Goal: Task Accomplishment & Management: Manage account settings

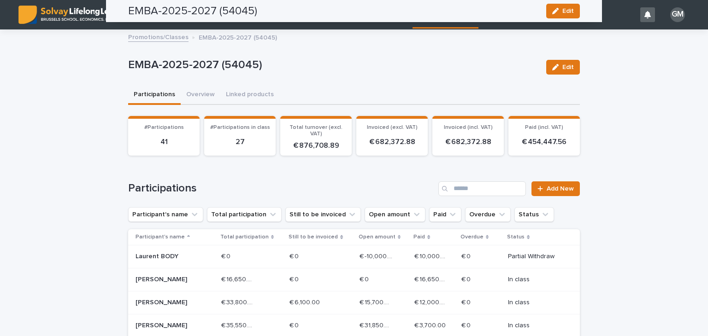
scroll to position [460, 0]
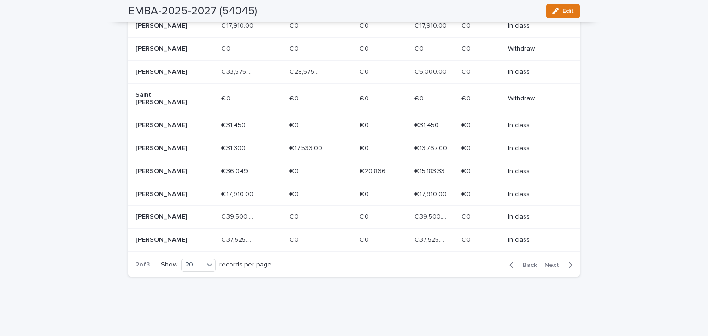
click at [381, 145] on p at bounding box center [375, 149] width 33 height 8
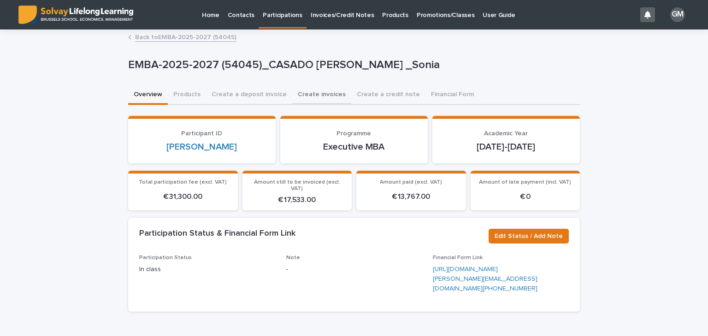
click at [321, 95] on button "Create invoices" at bounding box center [321, 95] width 59 height 19
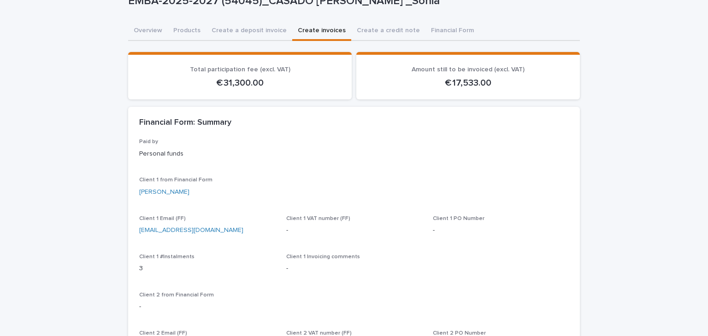
scroll to position [66, 0]
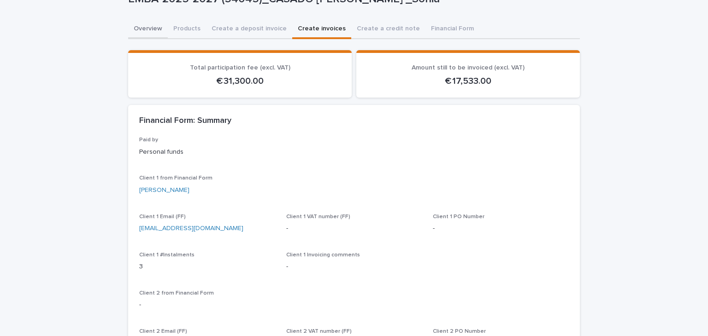
click at [131, 34] on button "Overview" at bounding box center [148, 29] width 40 height 19
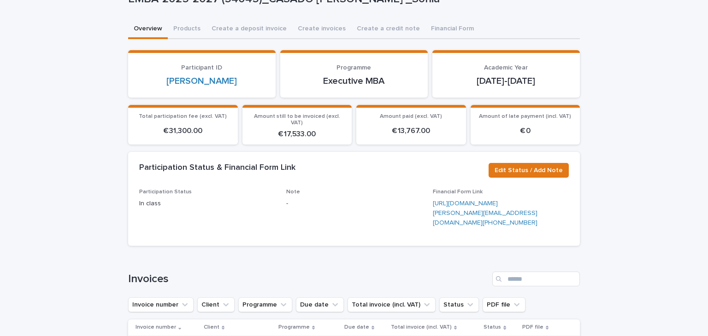
click at [300, 28] on button "Create invoices" at bounding box center [321, 29] width 59 height 19
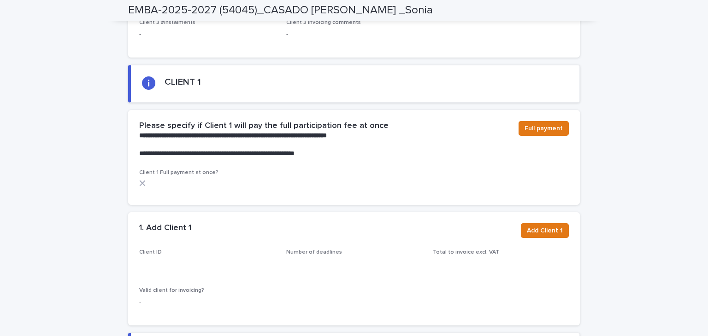
scroll to position [535, 0]
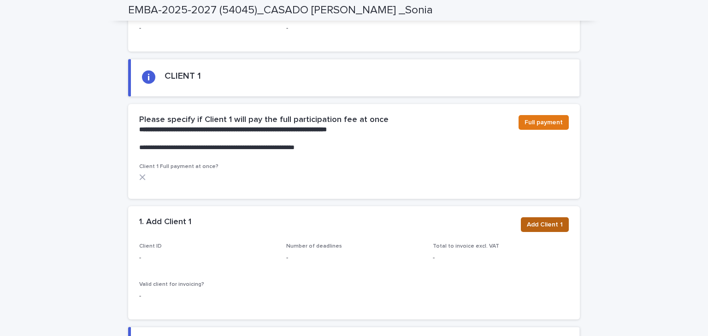
click at [544, 230] on button "Add Client 1" at bounding box center [545, 225] width 48 height 15
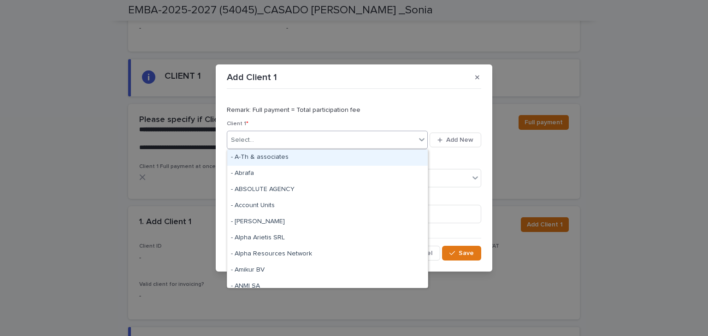
click at [294, 136] on div "Select..." at bounding box center [321, 140] width 188 height 15
click at [478, 81] on button "button" at bounding box center [477, 77] width 15 height 15
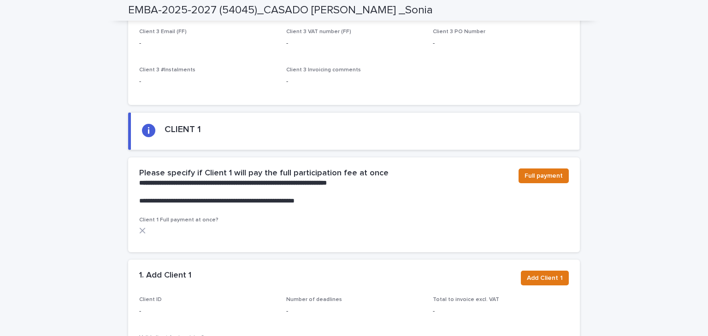
scroll to position [482, 0]
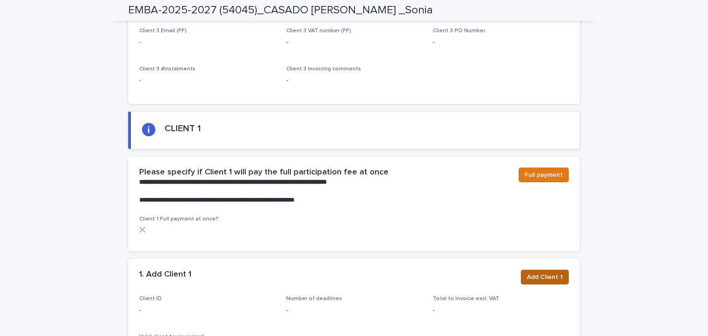
click at [542, 278] on span "Add Client 1" at bounding box center [545, 277] width 36 height 9
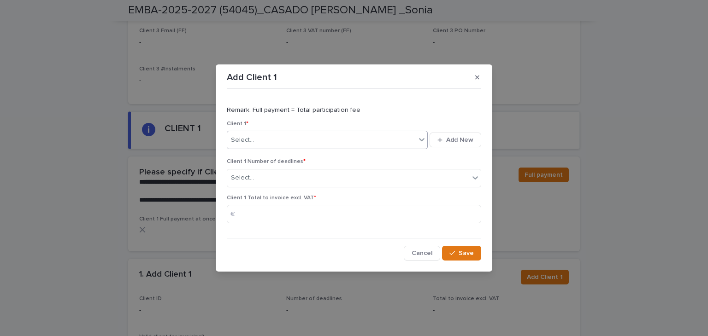
click at [317, 139] on div "Select..." at bounding box center [321, 140] width 188 height 15
type input "*********"
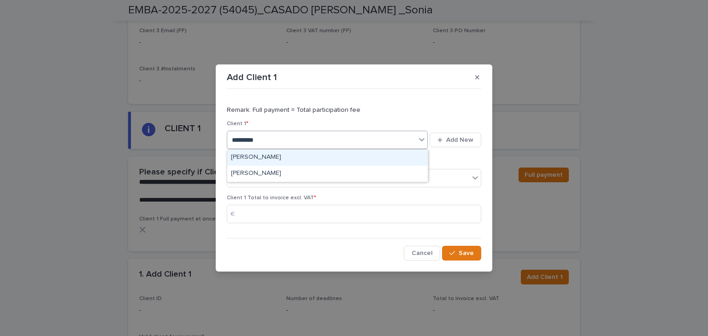
click at [288, 156] on div "[PERSON_NAME]" at bounding box center [327, 158] width 200 height 16
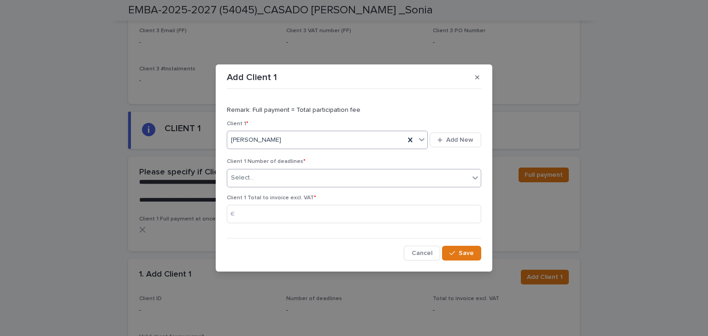
click at [283, 177] on div "Select..." at bounding box center [348, 178] width 242 height 15
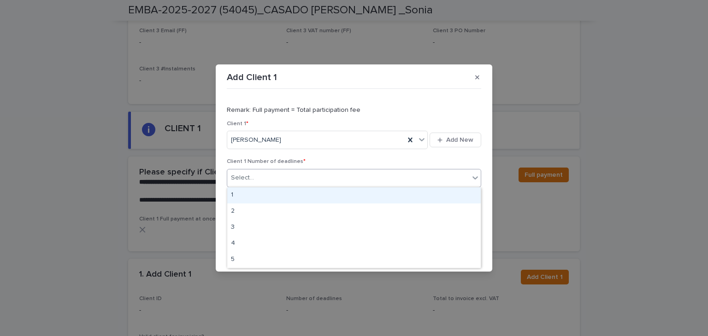
click at [247, 200] on div "1" at bounding box center [353, 196] width 253 height 16
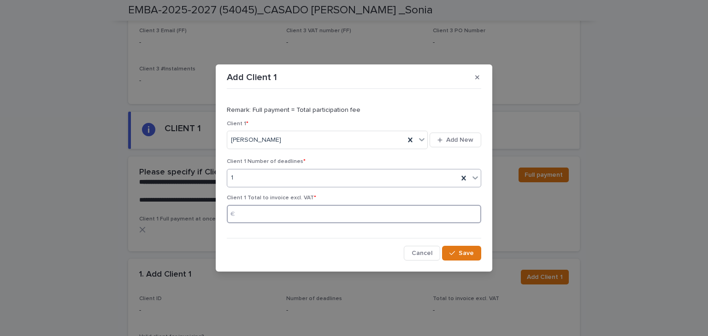
click at [263, 213] on input at bounding box center [354, 214] width 254 height 18
type input "******"
click at [462, 249] on button "Save" at bounding box center [461, 253] width 39 height 15
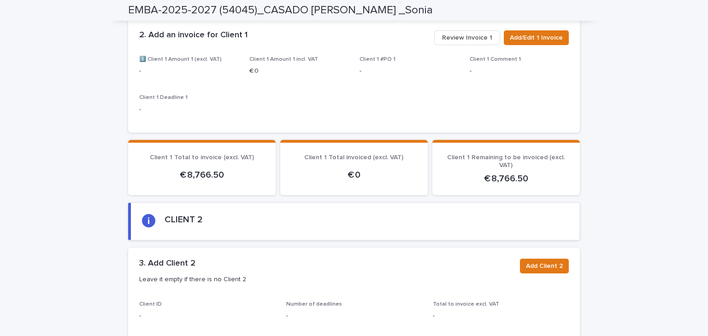
scroll to position [686, 0]
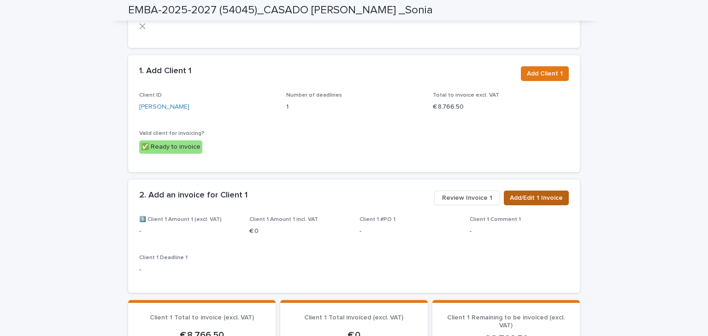
click at [535, 199] on span "Add/Edit 1 Invoice" at bounding box center [536, 198] width 53 height 9
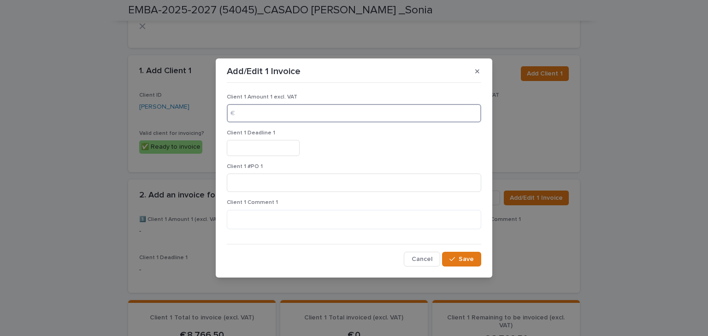
click at [259, 115] on input at bounding box center [354, 113] width 254 height 18
type input "******"
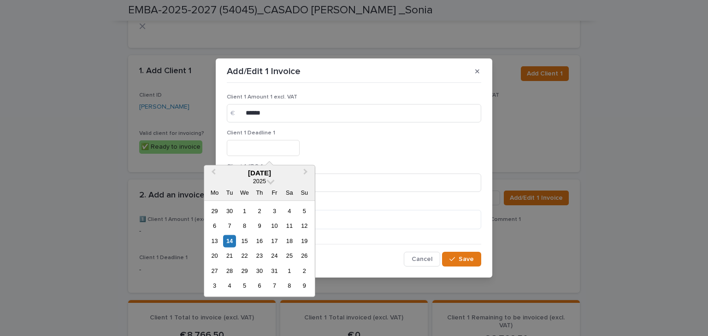
click at [250, 150] on input "text" at bounding box center [263, 148] width 73 height 16
click at [306, 172] on span "Next Month" at bounding box center [306, 173] width 0 height 12
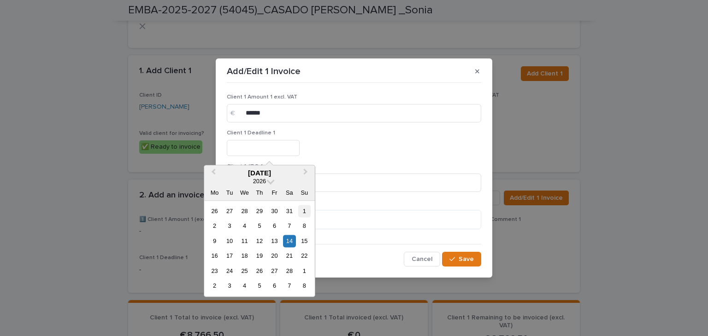
click at [302, 211] on div "1" at bounding box center [304, 211] width 12 height 12
type input "********"
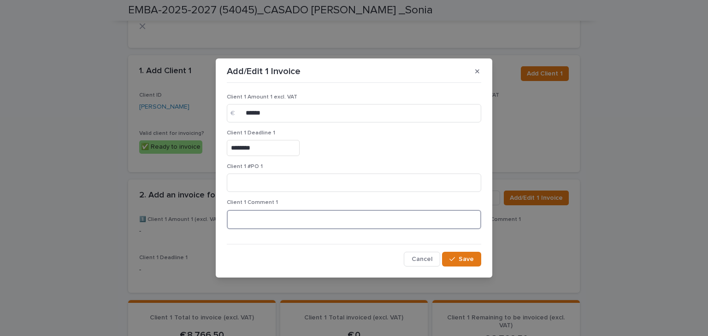
click at [265, 219] on textarea at bounding box center [354, 220] width 254 height 20
type textarea "**********"
click at [469, 264] on button "Save" at bounding box center [461, 259] width 39 height 15
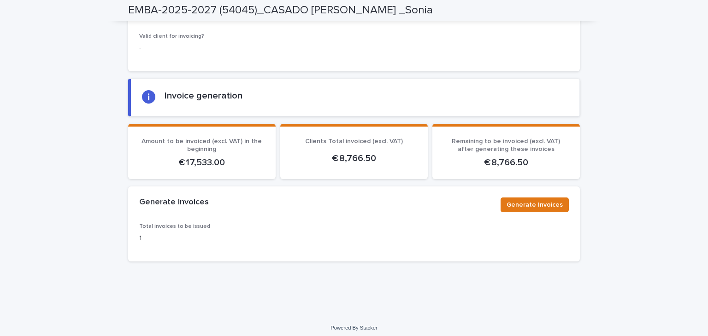
scroll to position [1156, 0]
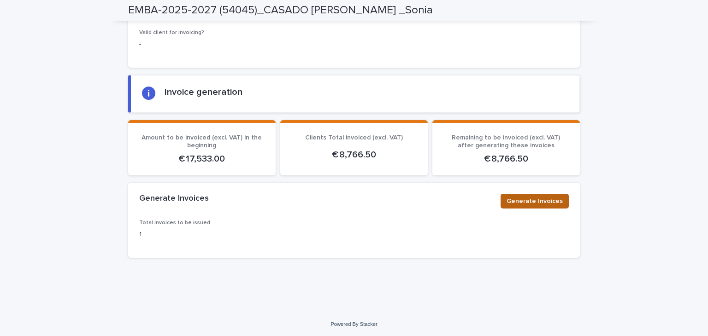
click at [531, 197] on span "Generate Invoices" at bounding box center [534, 201] width 56 height 9
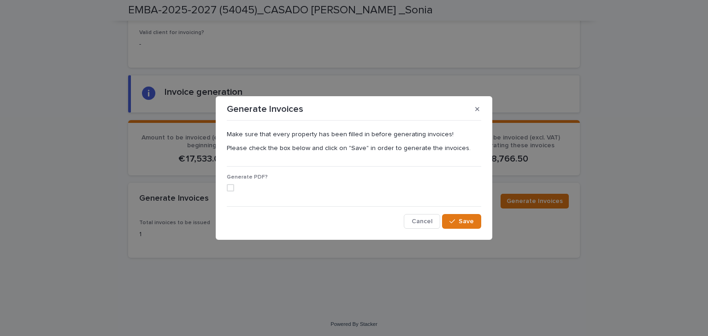
click at [235, 188] on label at bounding box center [354, 187] width 254 height 7
click at [459, 224] on span "Save" at bounding box center [466, 221] width 15 height 6
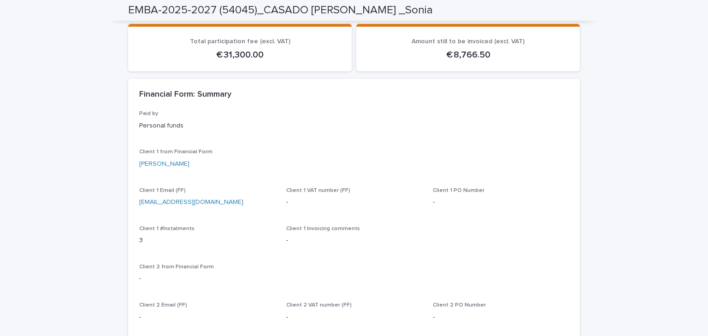
scroll to position [0, 0]
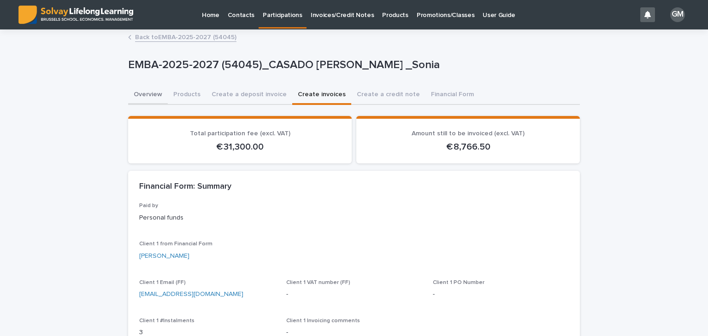
click at [139, 90] on button "Overview" at bounding box center [148, 95] width 40 height 19
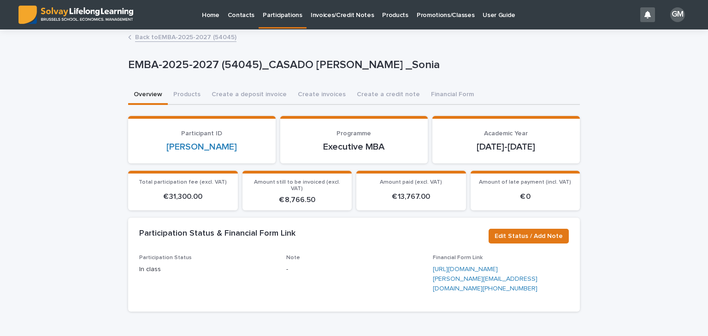
click at [161, 36] on link "Back to EMBA-2025-2027 (54045)" at bounding box center [185, 36] width 101 height 11
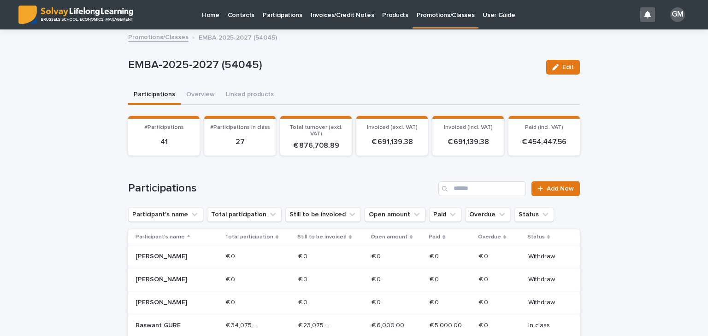
click at [431, 12] on p "Promotions/Classes" at bounding box center [446, 9] width 58 height 19
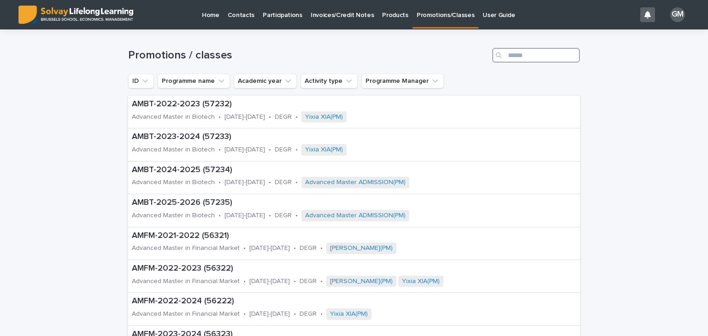
click at [525, 56] on input "Search" at bounding box center [536, 55] width 88 height 15
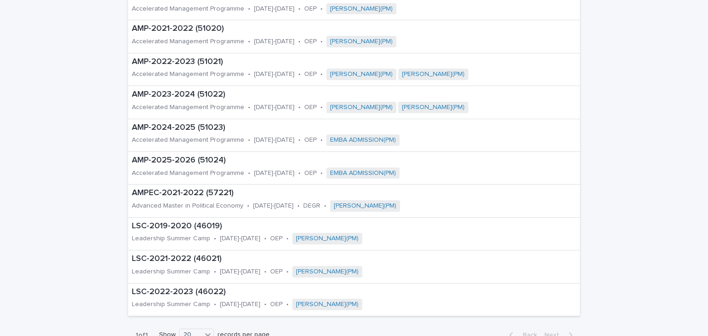
scroll to position [109, 0]
type input "***"
click at [219, 165] on div "AMP-2025-2026 (51024) Accelerated Management Programme • [DATE]-[DATE] • OEP • …" at bounding box center [313, 168] width 371 height 32
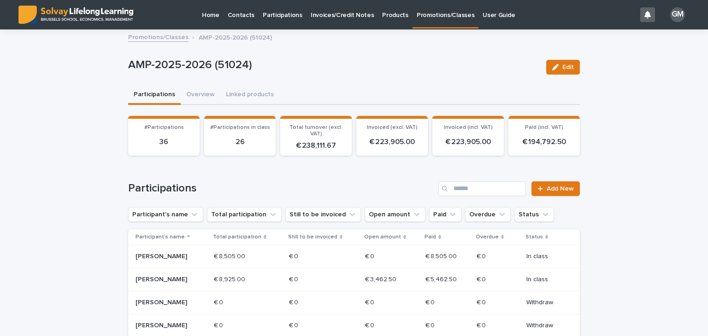
click at [422, 19] on link "Promotions/Classes" at bounding box center [445, 13] width 66 height 27
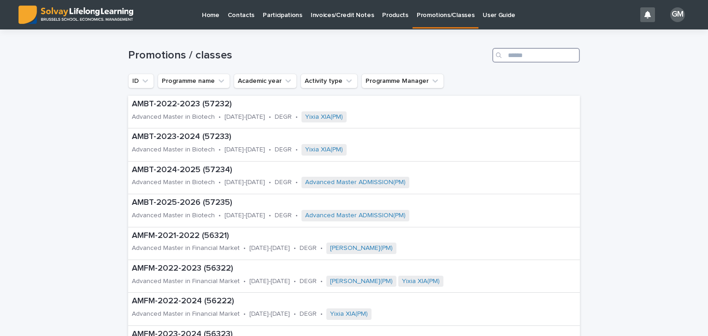
click at [508, 55] on input "Search" at bounding box center [536, 55] width 88 height 15
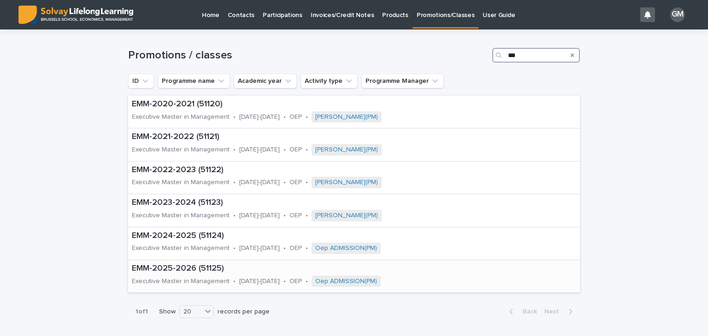
type input "***"
click at [160, 274] on div "EMM-2025-2026 (51125) Executive Master in Management • [DATE]-[DATE] • OEP • Oe…" at bounding box center [303, 276] width 350 height 32
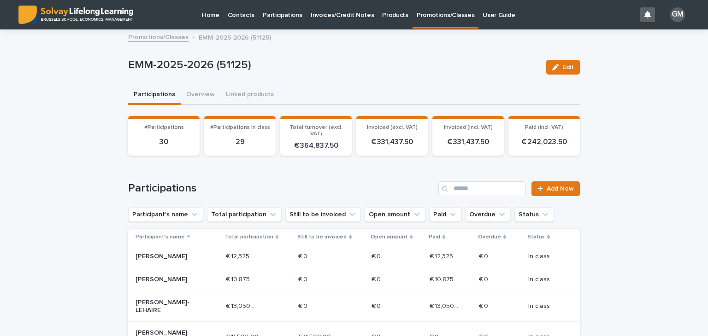
click at [444, 84] on div "EMM-2025-2026 (51125) Edit" at bounding box center [354, 67] width 452 height 37
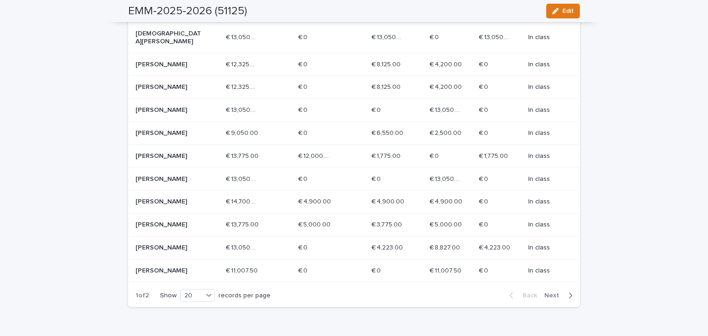
scroll to position [446, 0]
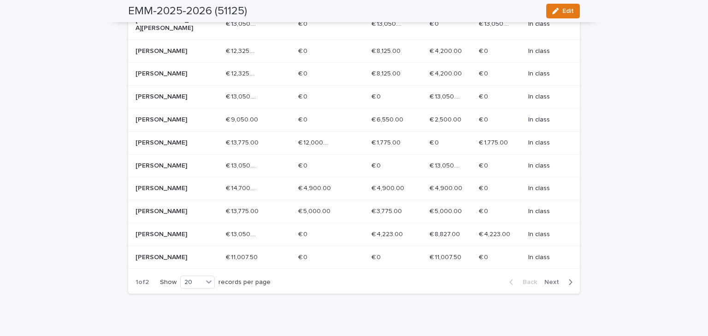
scroll to position [462, 0]
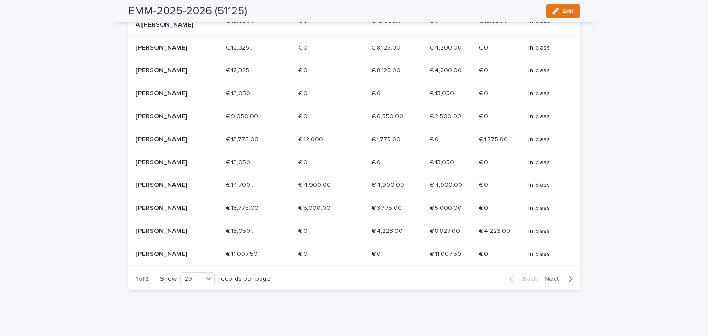
click at [559, 277] on span "Next" at bounding box center [554, 279] width 20 height 6
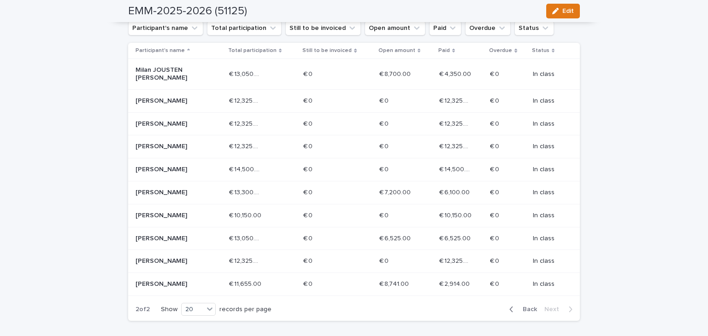
scroll to position [213, 0]
